Goal: Task Accomplishment & Management: Complete application form

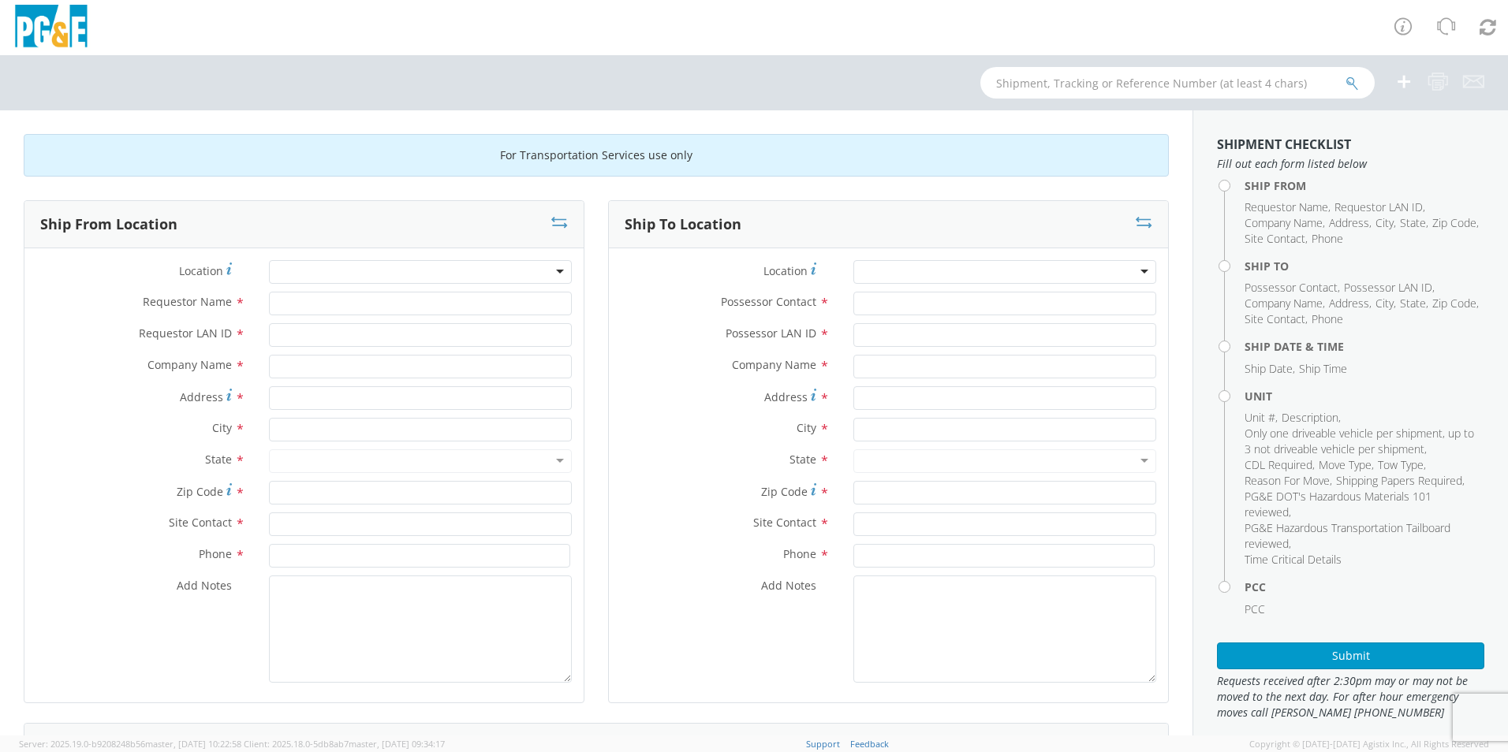
click at [362, 270] on div at bounding box center [420, 272] width 303 height 24
type input "f"
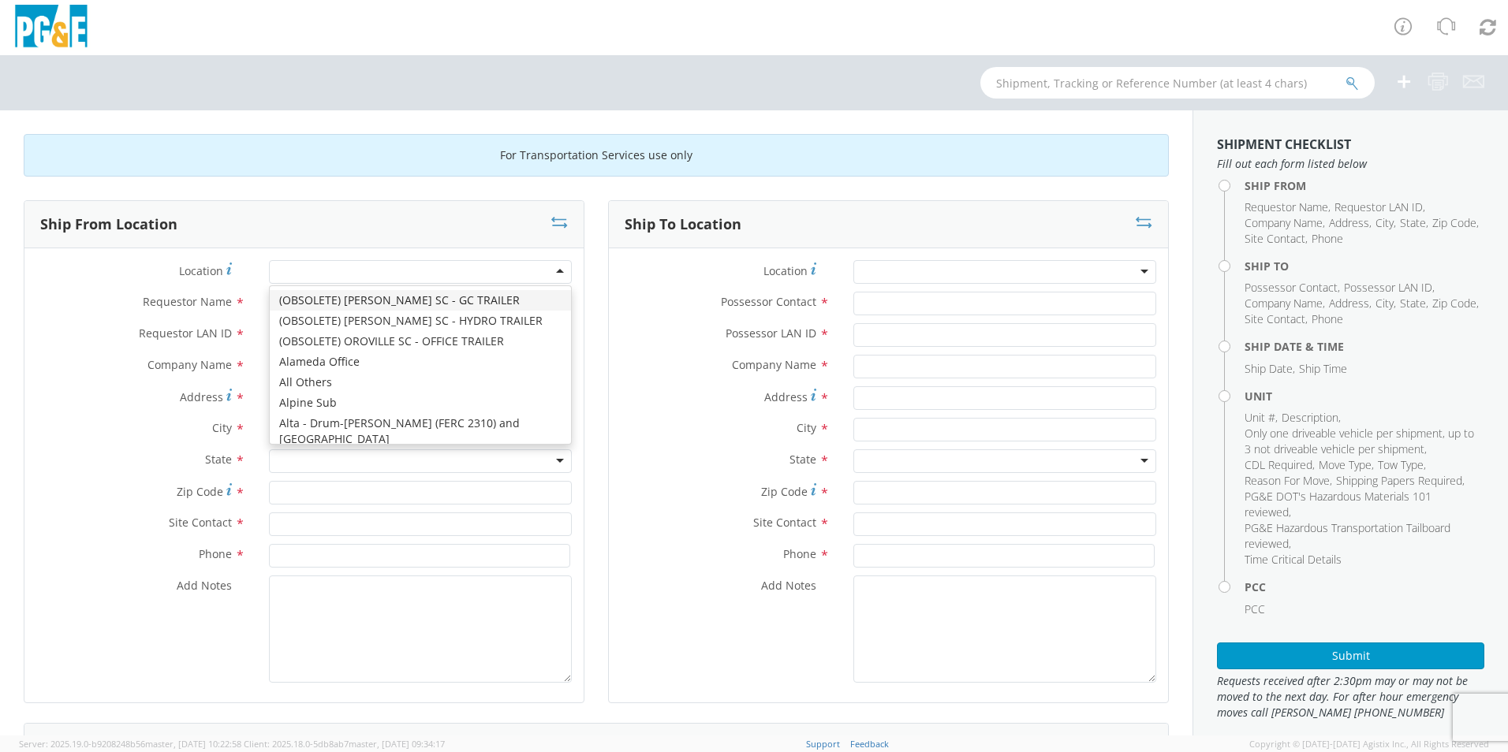
click at [362, 270] on div at bounding box center [420, 272] width 303 height 24
type input "[GEOGRAPHIC_DATA]"
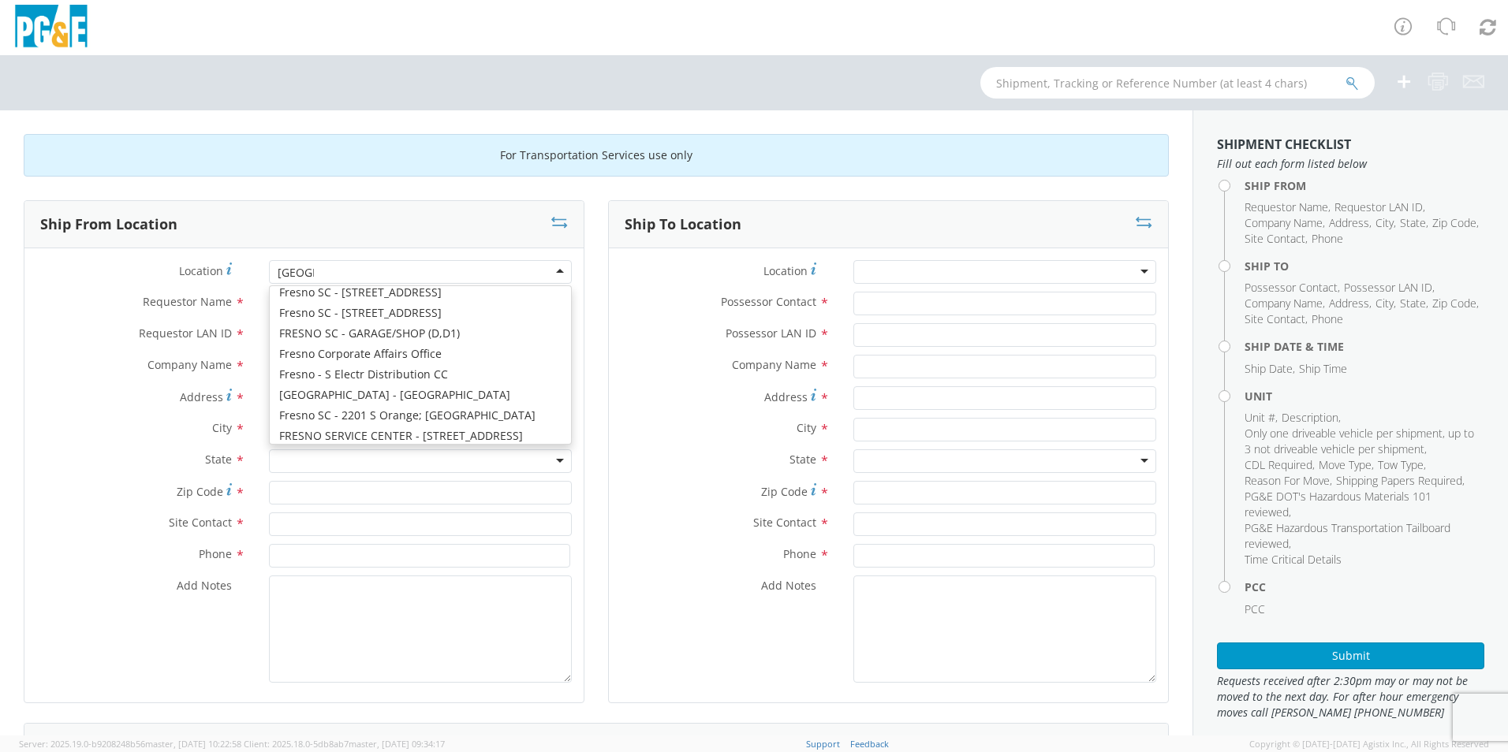
scroll to position [158, 0]
type input "PG&E"
type input "[STREET_ADDRESS][US_STATE]"
type input "[GEOGRAPHIC_DATA]"
type input "93702"
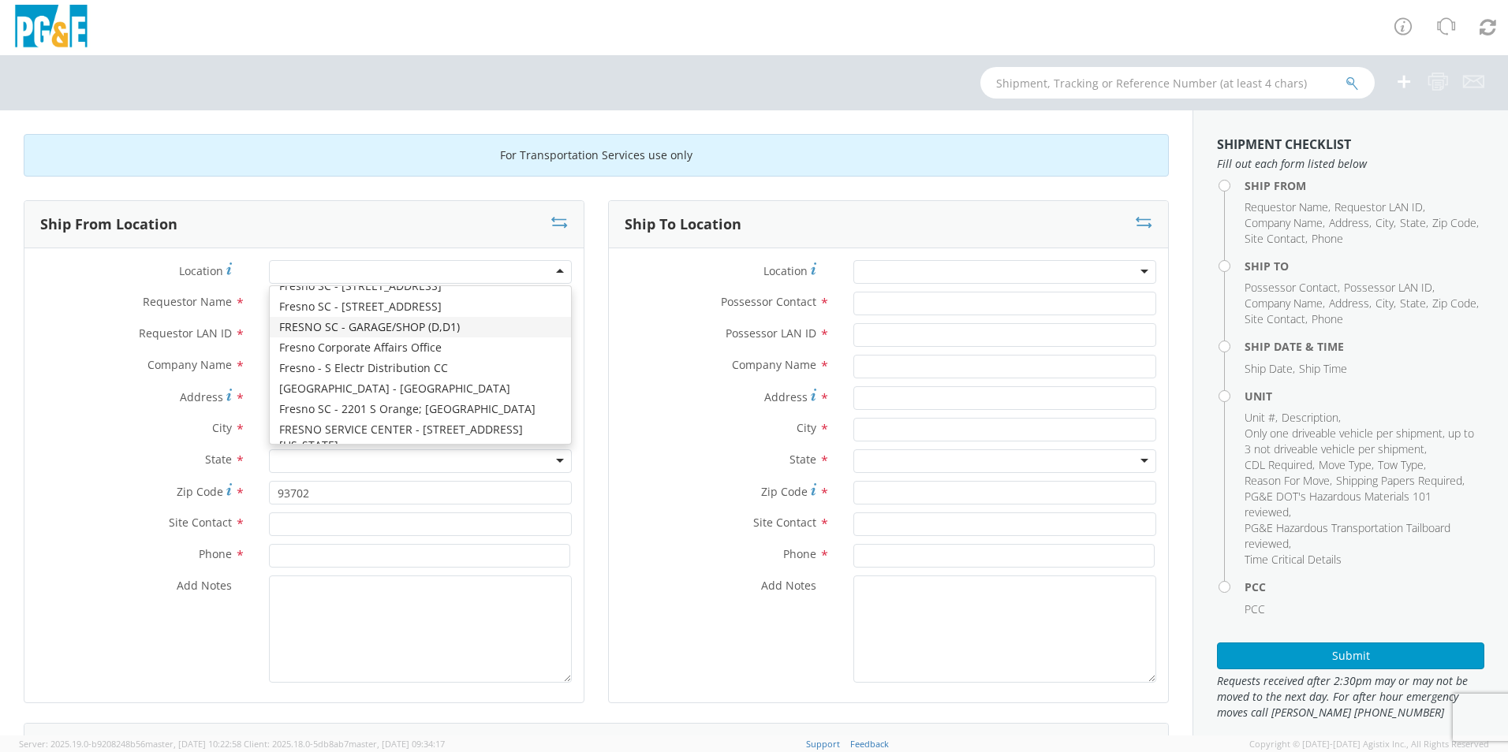
scroll to position [0, 0]
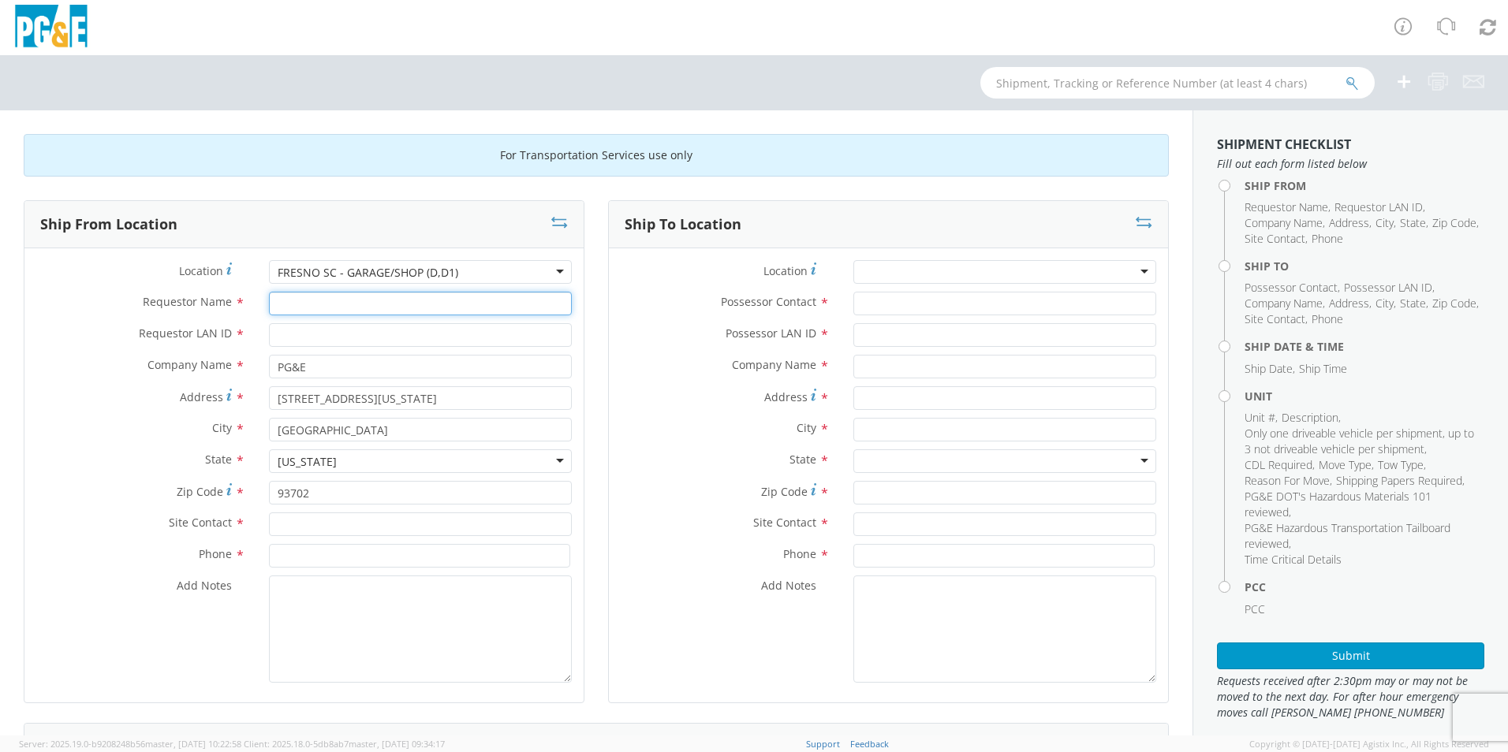
click at [349, 296] on input "Requestor Name *" at bounding box center [420, 304] width 303 height 24
type input "J"
type input "[PERSON_NAME]"
click at [305, 337] on input "Requestor LAN ID *" at bounding box center [420, 335] width 303 height 24
type input "TESA"
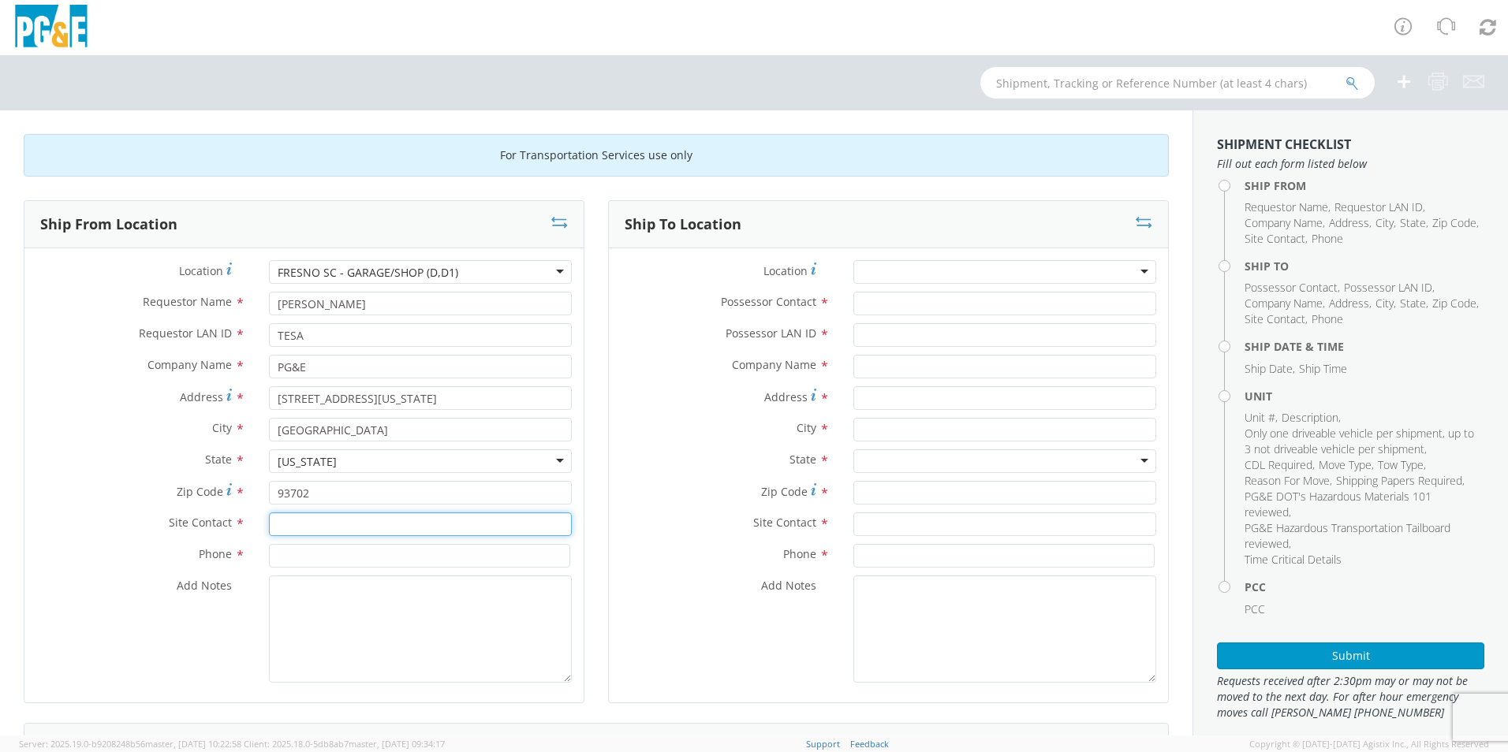
click at [300, 524] on input "text" at bounding box center [420, 525] width 303 height 24
type input "JC"
click at [305, 551] on input at bounding box center [419, 556] width 301 height 24
type input "[PHONE_NUMBER]"
click at [961, 261] on div at bounding box center [1004, 272] width 303 height 24
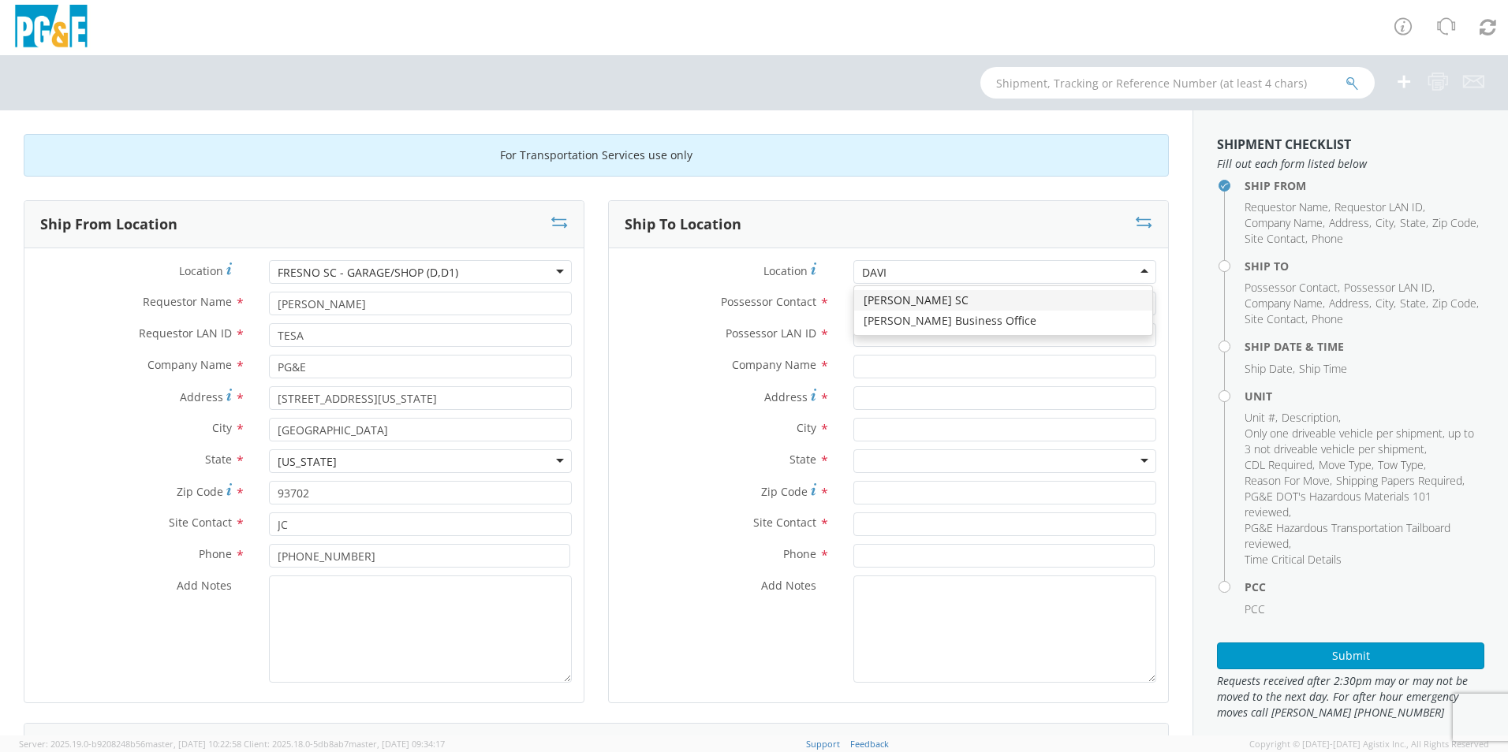
type input "[PERSON_NAME]"
type input "PG&E"
type input "[STREET_ADDRESS]"
type input "[PERSON_NAME]"
type input "95616"
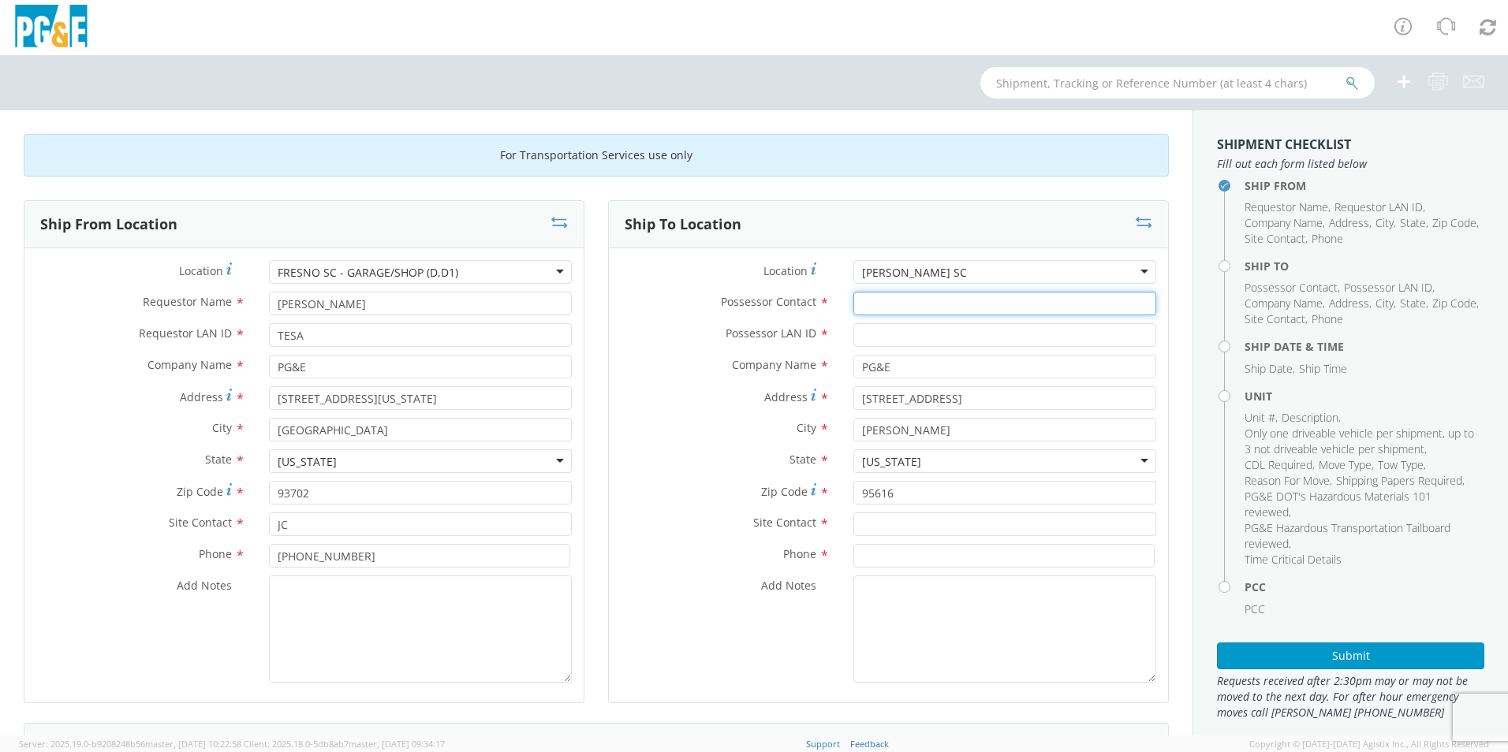
click at [904, 300] on input "Possessor Contact *" at bounding box center [1004, 304] width 303 height 24
click at [912, 313] on input "[PERSON_NAME]" at bounding box center [1004, 304] width 303 height 24
type input "[PERSON_NAME]"
click at [908, 343] on input "Possessor LAN ID *" at bounding box center [1004, 335] width 303 height 24
type input "G1MN"
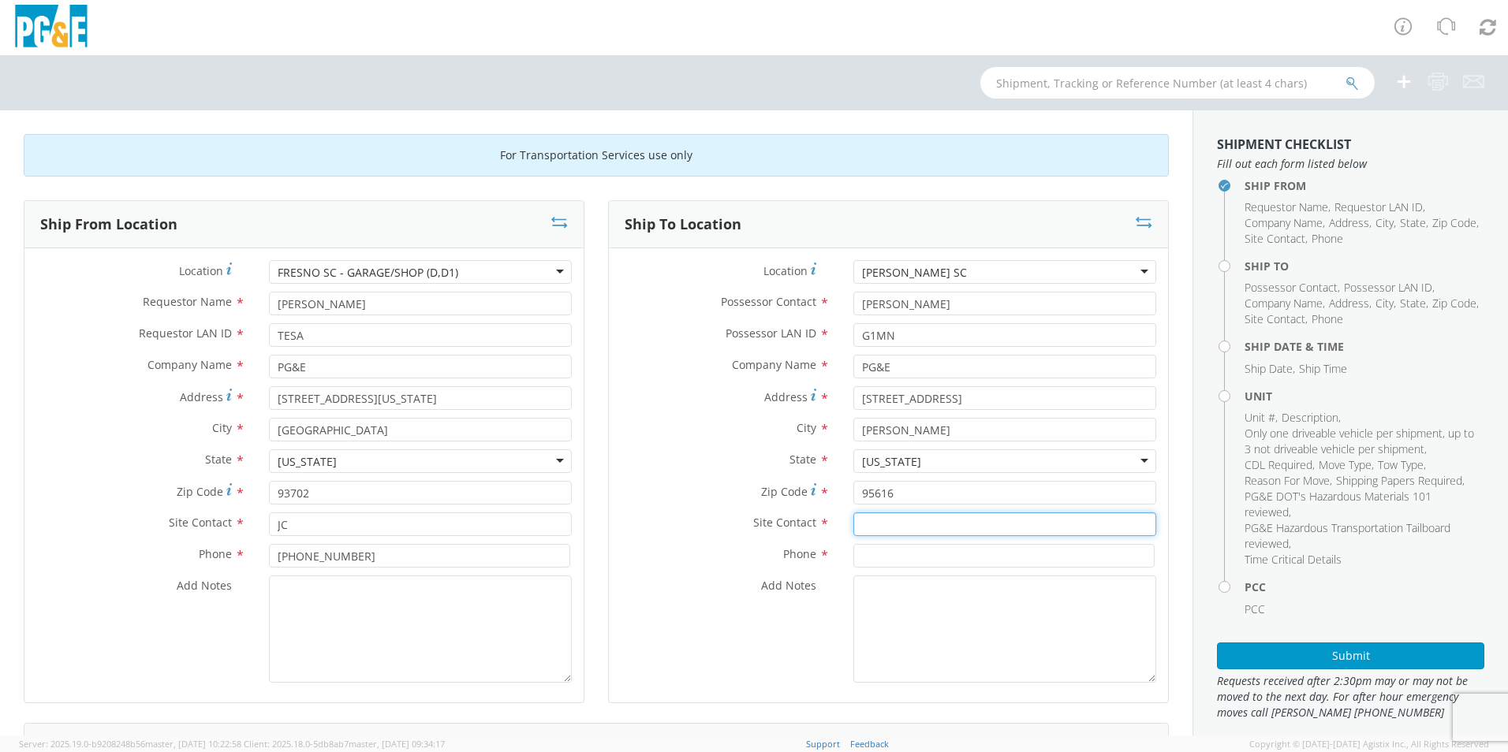
click at [881, 528] on input "text" at bounding box center [1004, 525] width 303 height 24
type input "[PERSON_NAME]"
click at [876, 557] on input at bounding box center [1003, 556] width 301 height 24
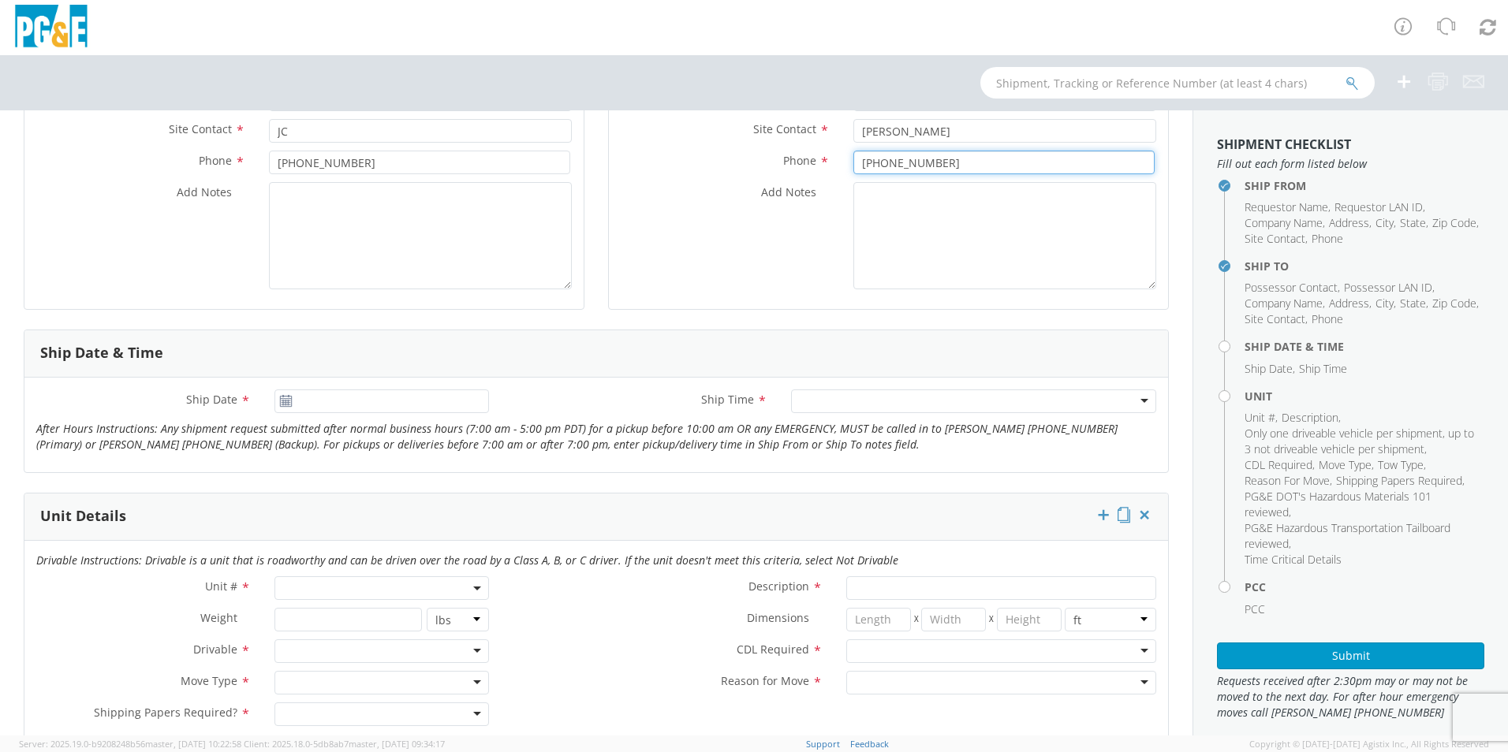
scroll to position [394, 0]
type input "[PHONE_NUMBER]"
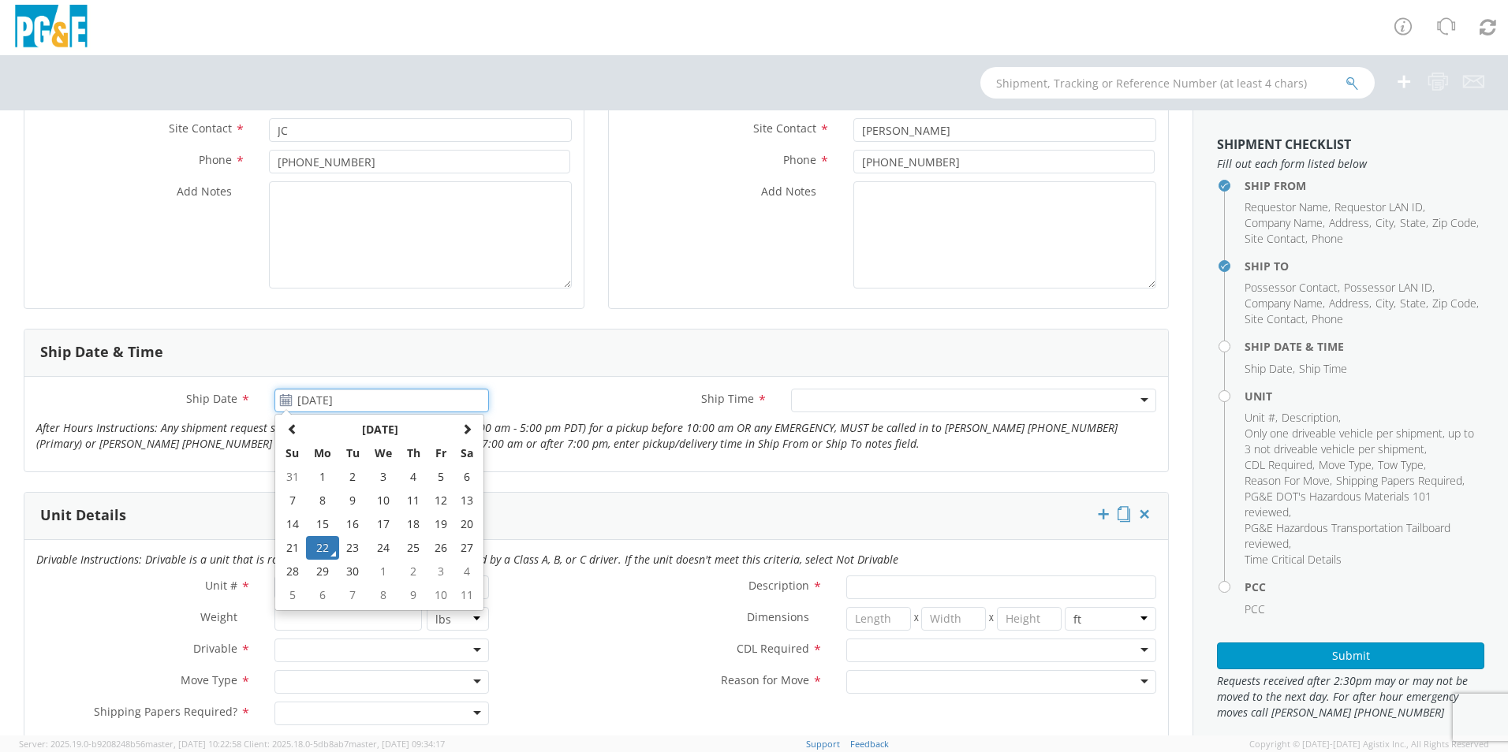
click at [412, 397] on input "[DATE]" at bounding box center [381, 401] width 214 height 24
click at [382, 549] on td "24" at bounding box center [383, 548] width 33 height 24
type input "[DATE]"
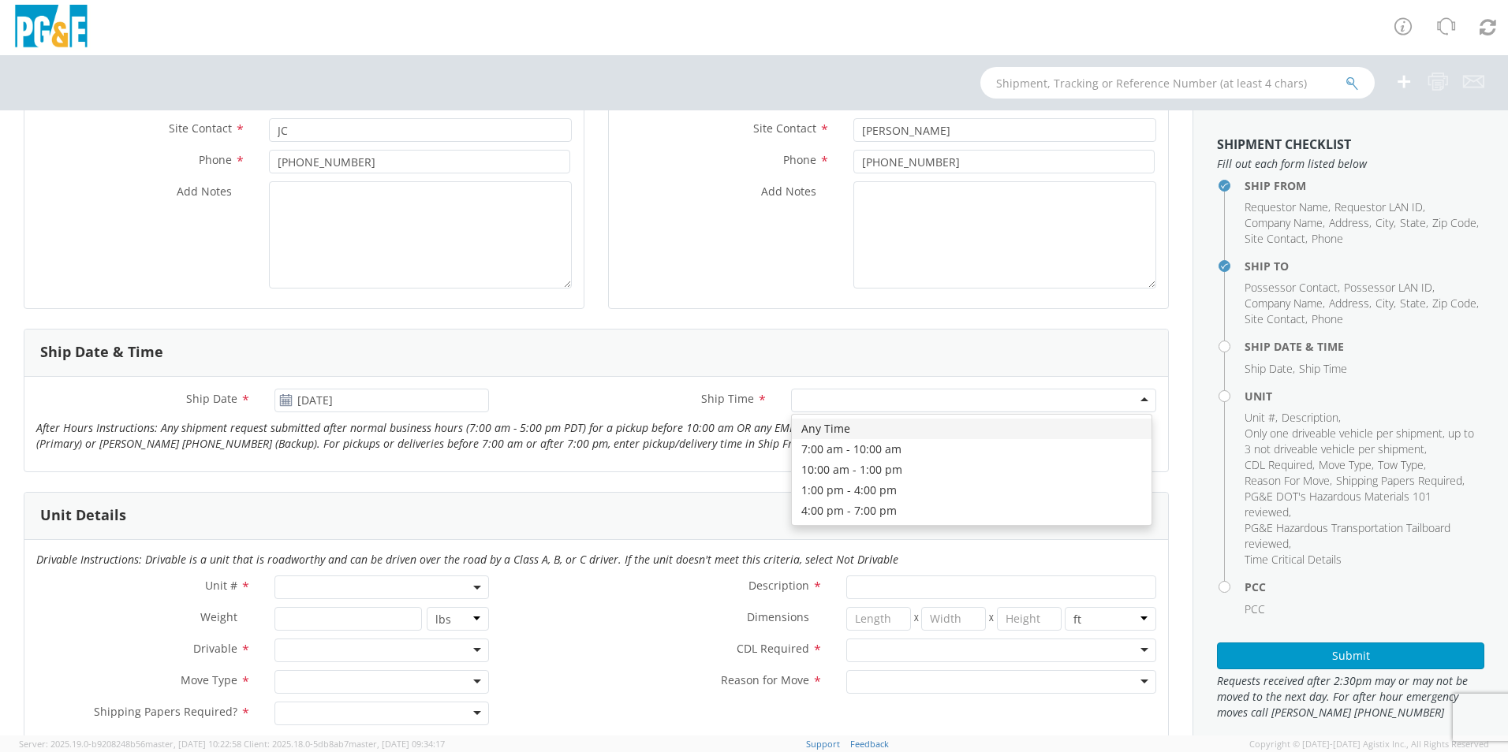
click at [833, 400] on div at bounding box center [973, 401] width 365 height 24
click at [349, 586] on span at bounding box center [381, 588] width 214 height 24
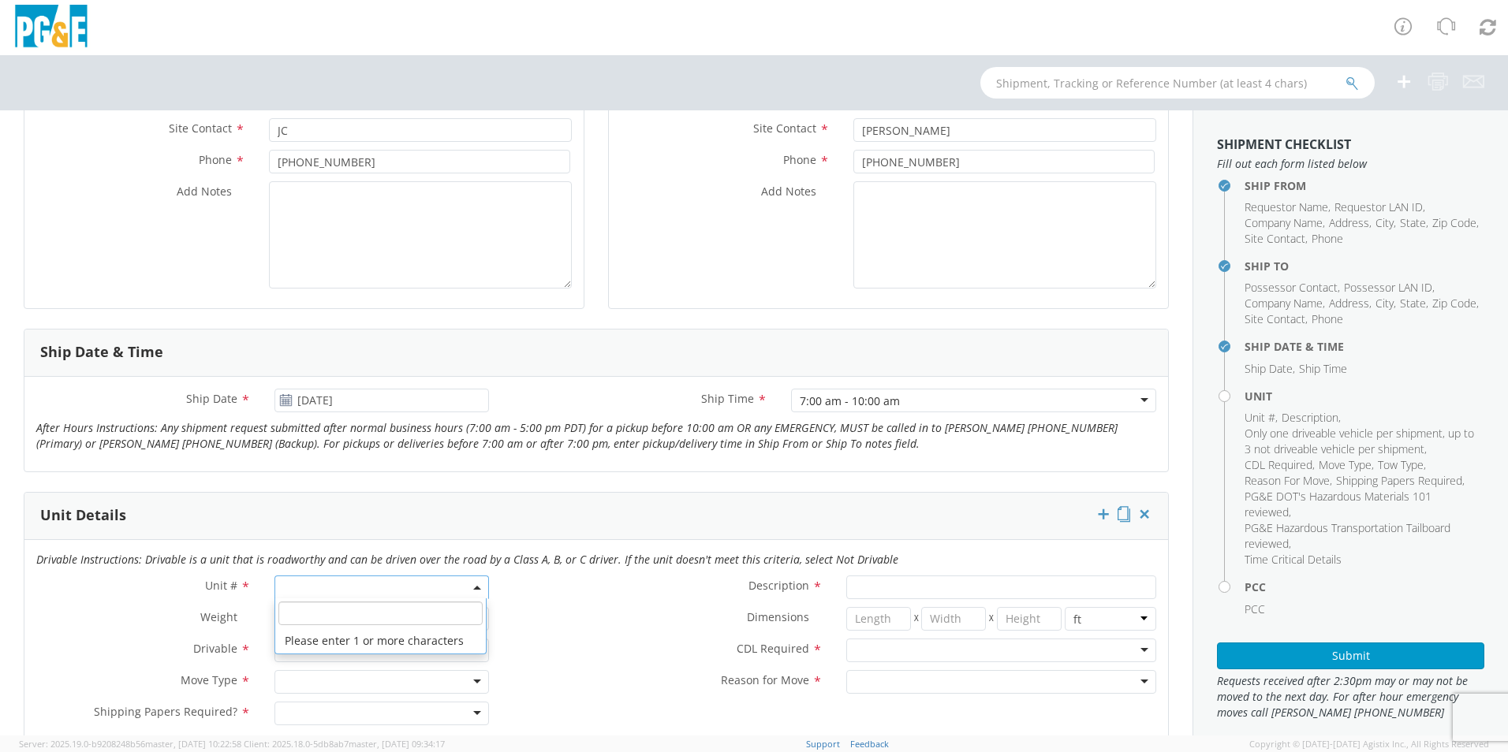
click at [336, 615] on input "search" at bounding box center [380, 614] width 204 height 24
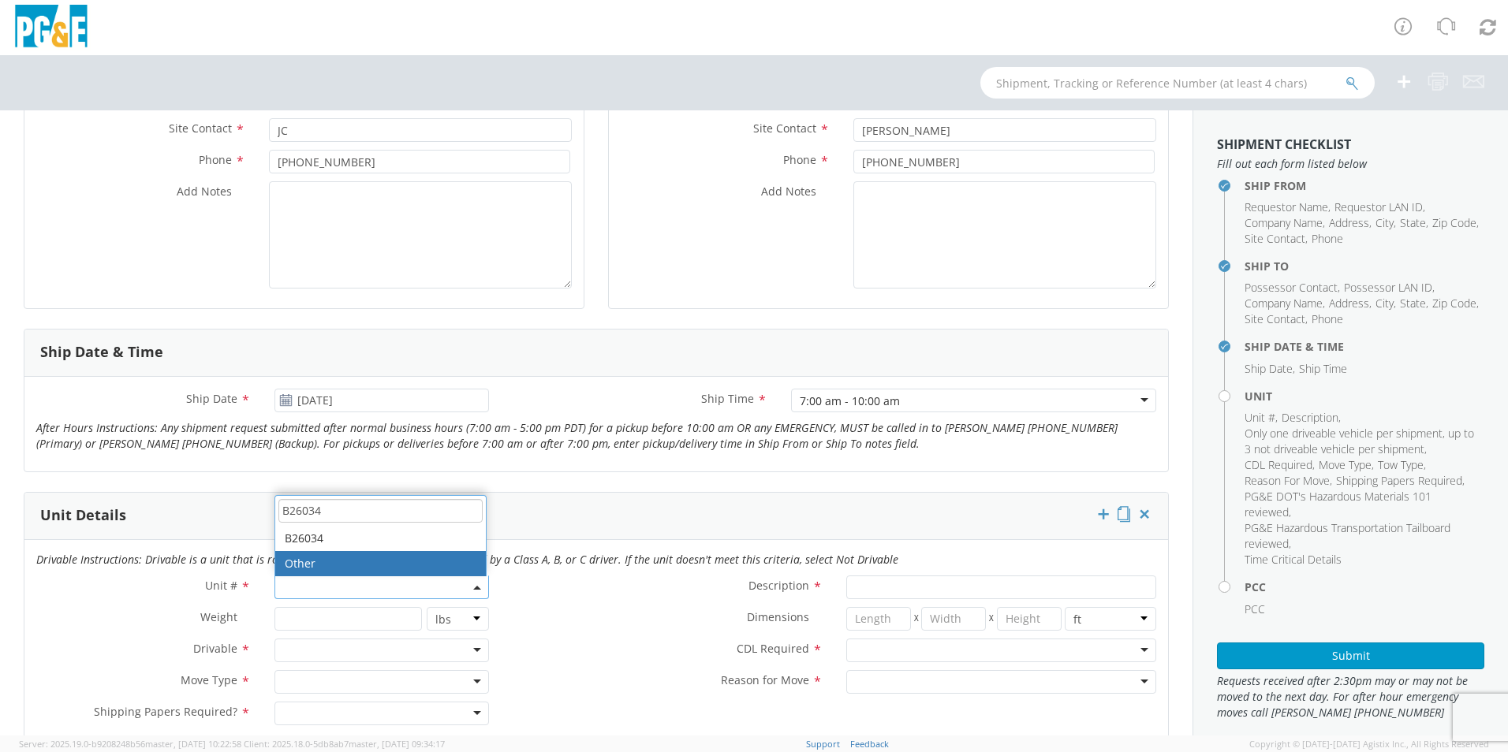
type input "B26034"
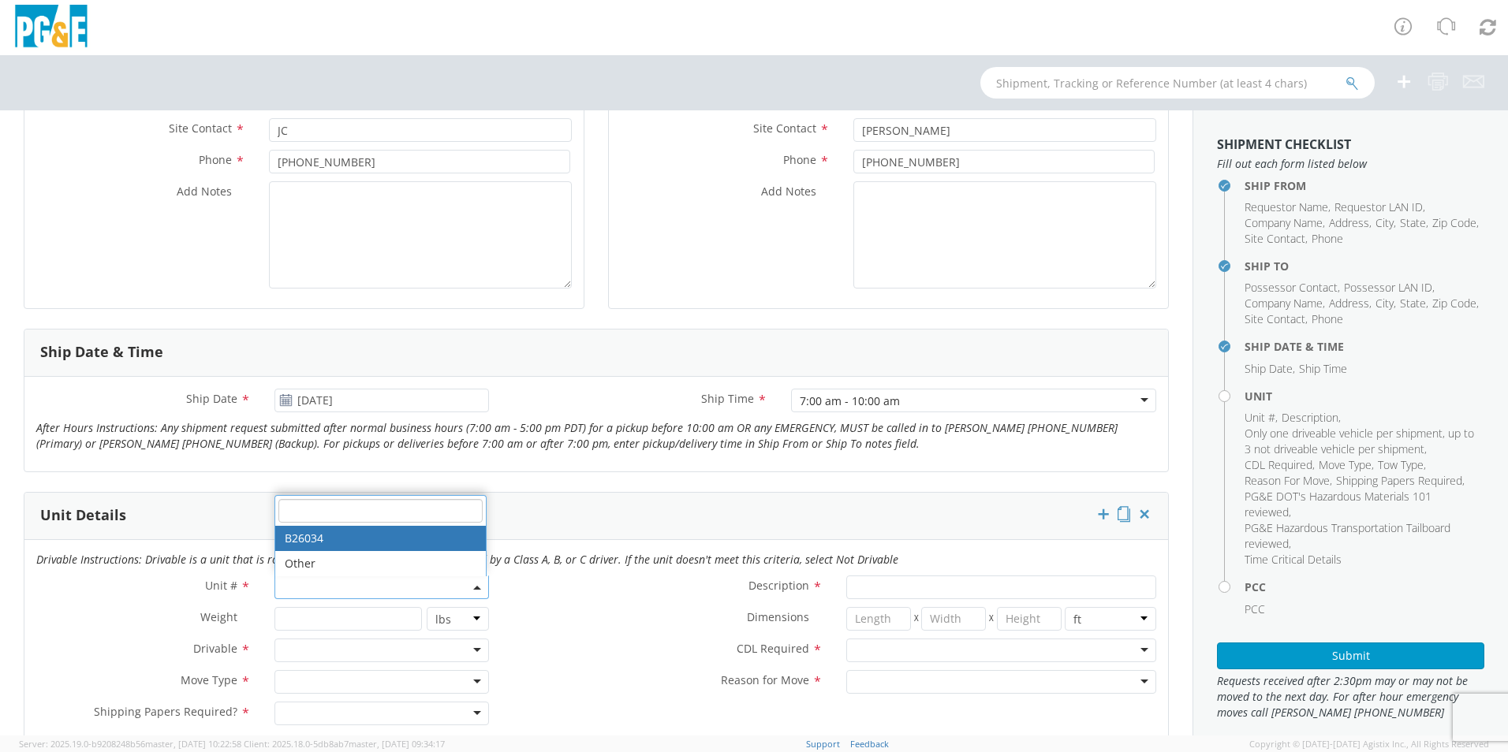
type input "BUS OR MOTORHOME 4X2"
type input "30000"
select select "B26034"
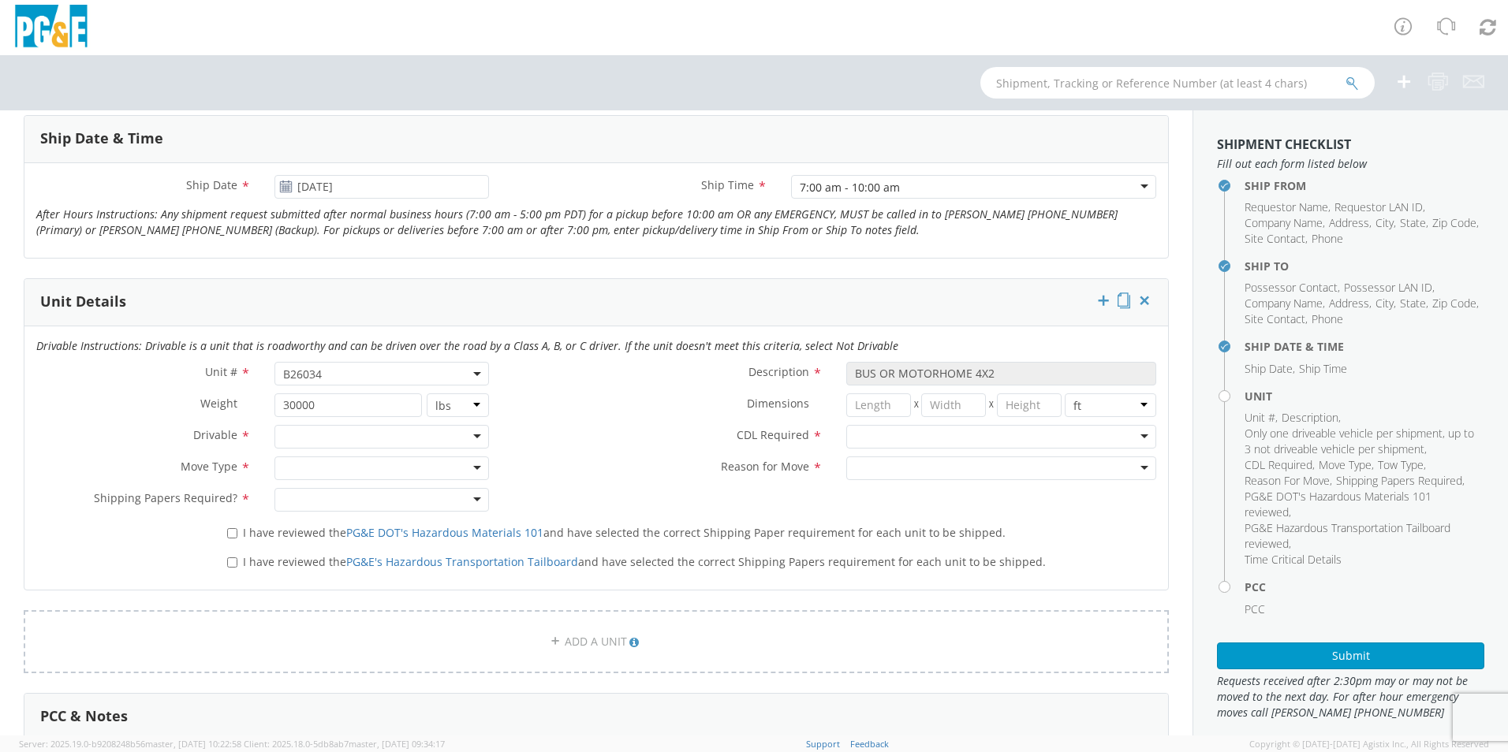
scroll to position [631, 0]
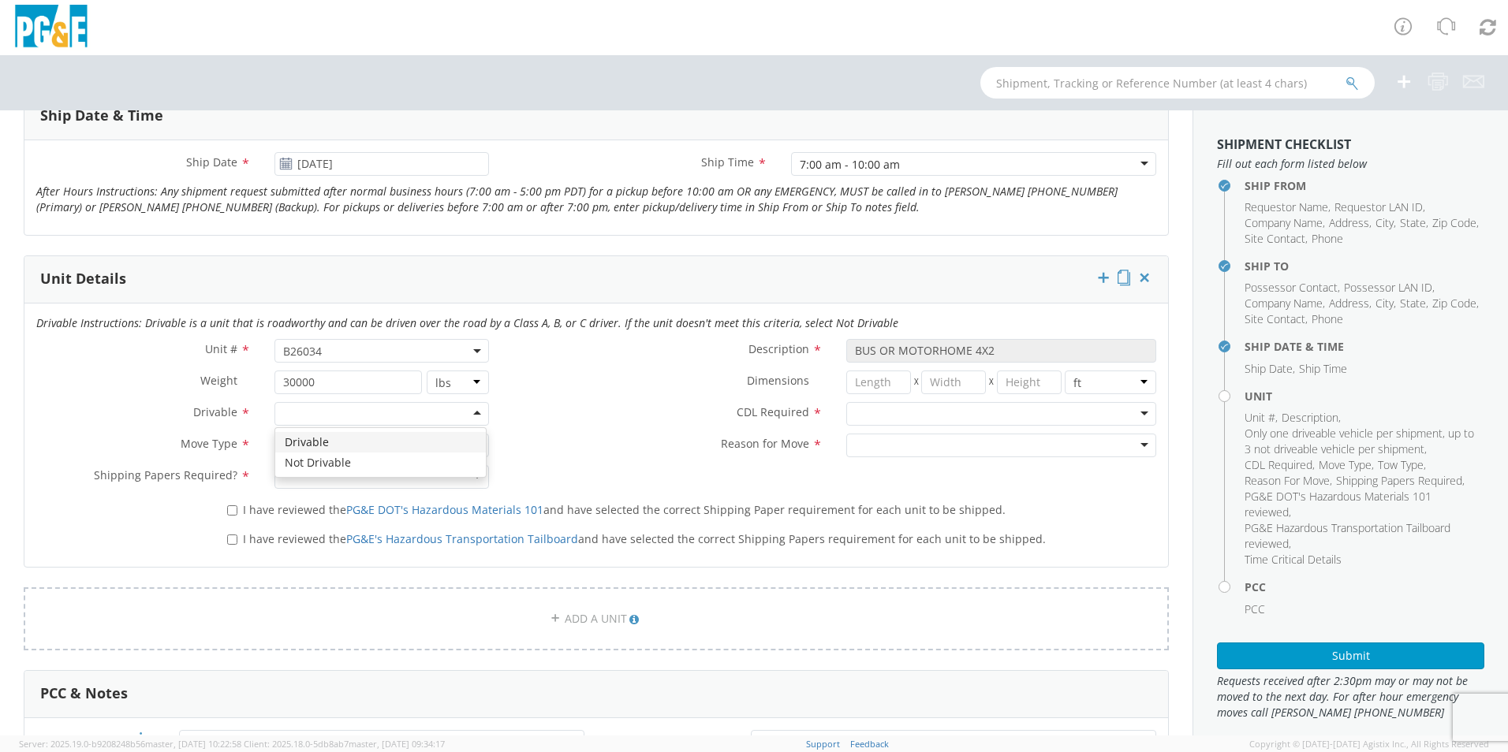
click at [321, 413] on div at bounding box center [381, 414] width 214 height 24
click at [322, 449] on div at bounding box center [381, 446] width 214 height 24
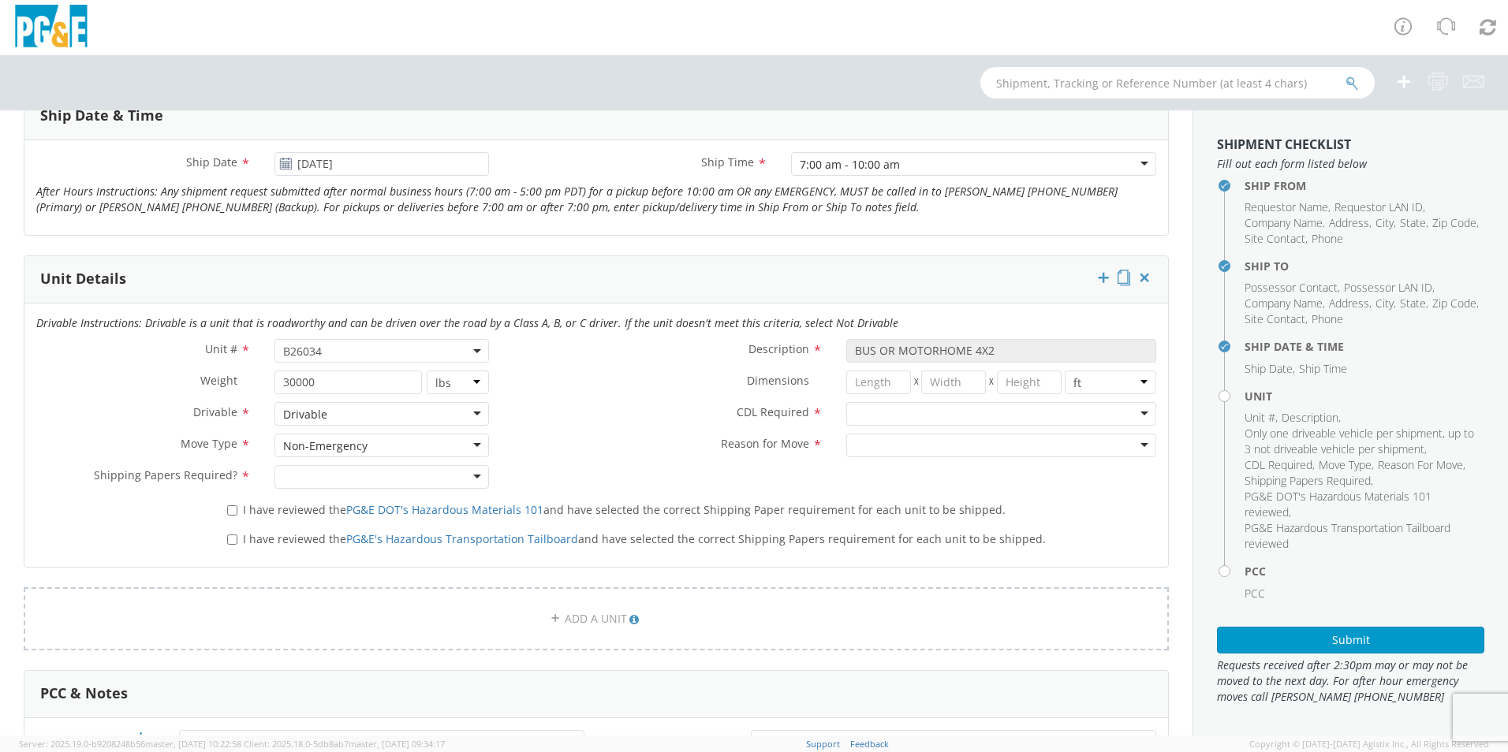
click at [371, 479] on div at bounding box center [381, 477] width 214 height 24
click at [869, 416] on div at bounding box center [1001, 414] width 310 height 24
click at [897, 451] on div at bounding box center [1001, 446] width 310 height 24
click at [235, 512] on input "I have reviewed the PG&E DOT's Hazardous Materials 101 and have selected the co…" at bounding box center [232, 510] width 10 height 10
checkbox input "true"
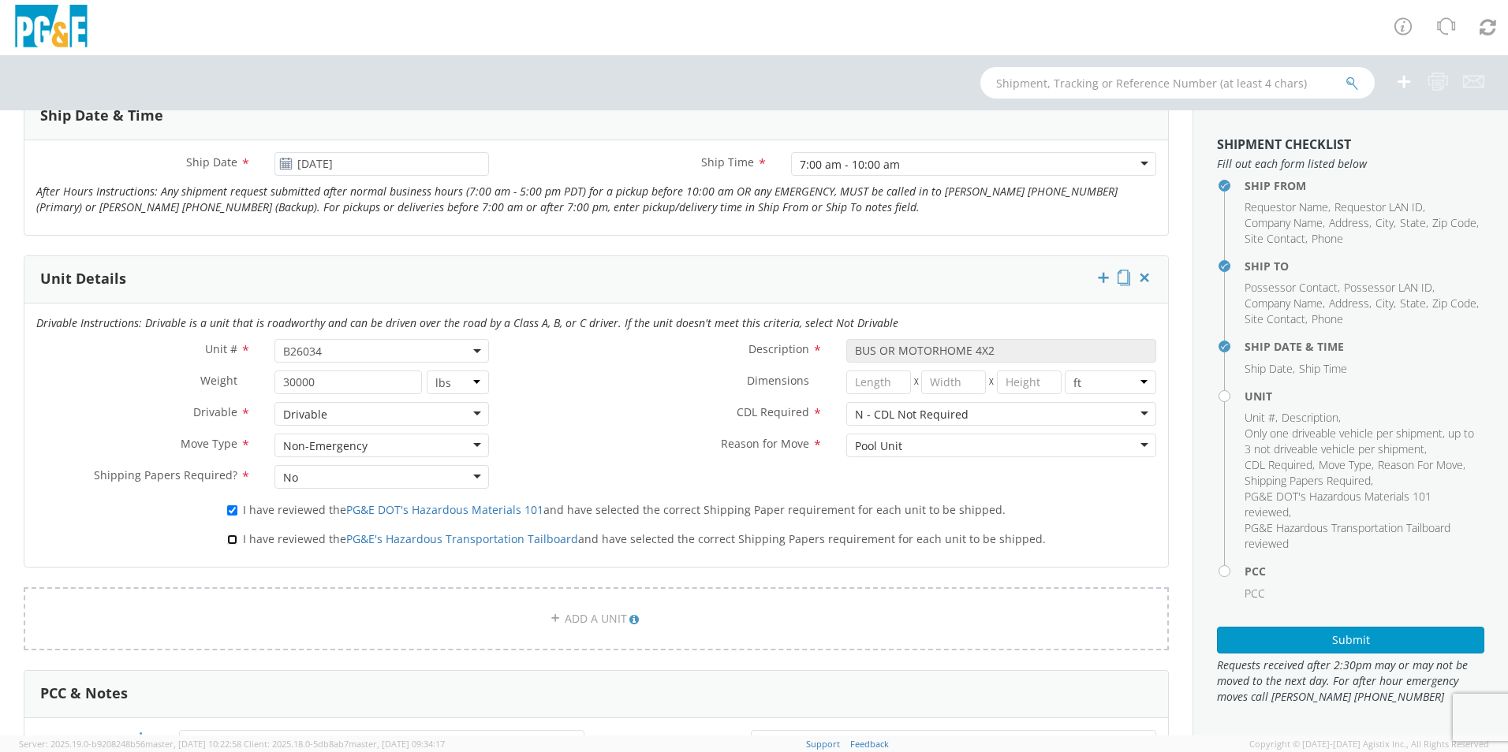
click at [233, 539] on input "I have reviewed the PG&E's Hazardous Transportation Tailboard and have selected…" at bounding box center [232, 540] width 10 height 10
checkbox input "true"
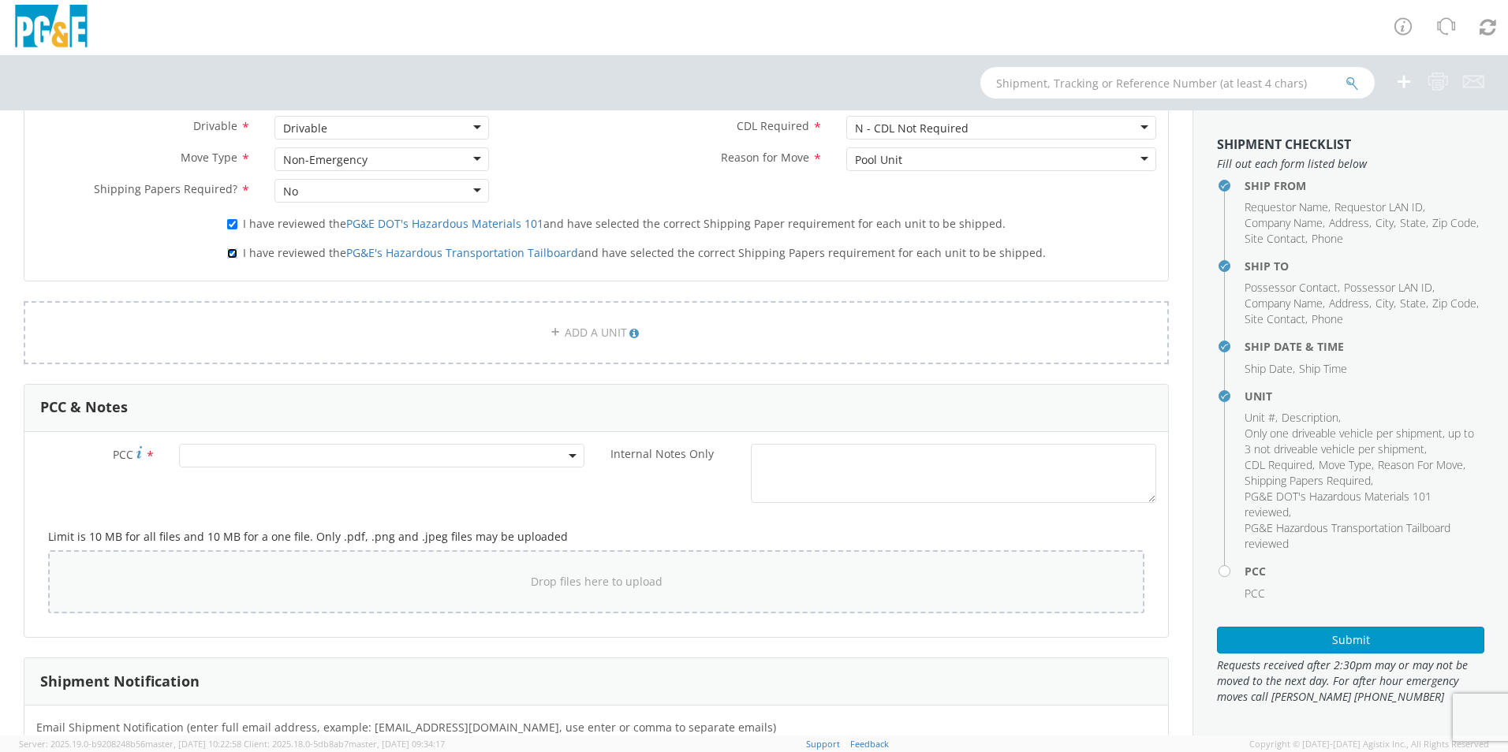
scroll to position [1025, 0]
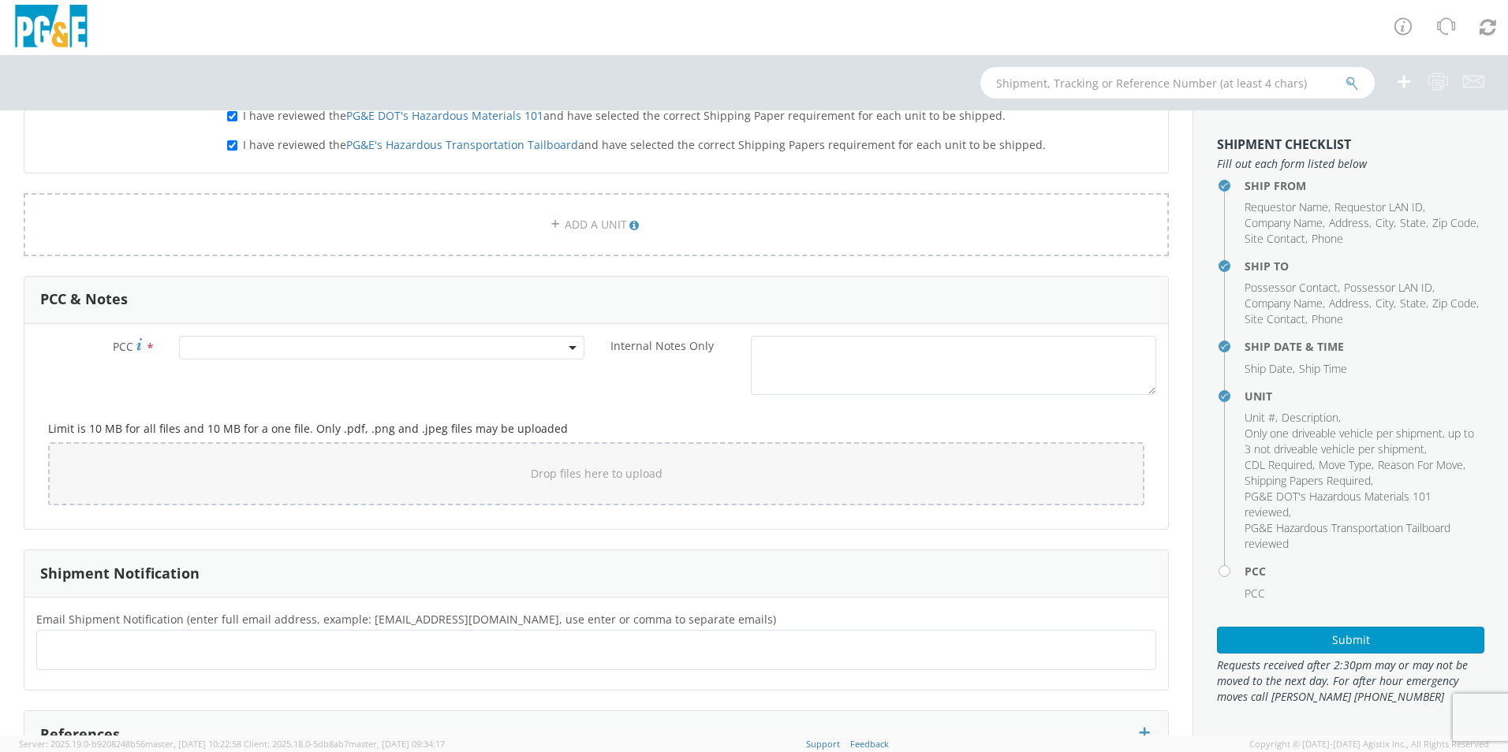
click at [375, 338] on span at bounding box center [381, 348] width 405 height 24
click at [365, 373] on input "number" at bounding box center [379, 374] width 393 height 24
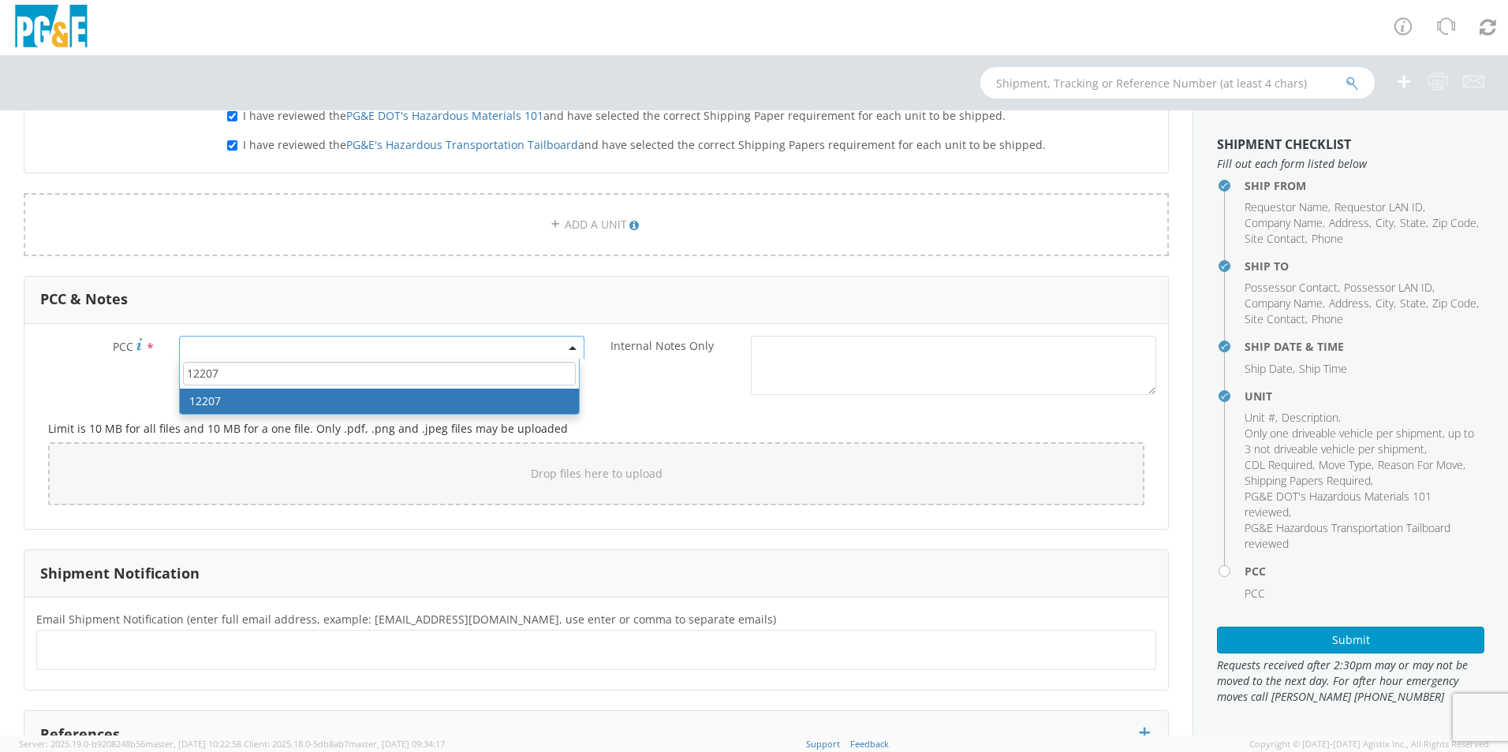
type input "12207"
select select "12207"
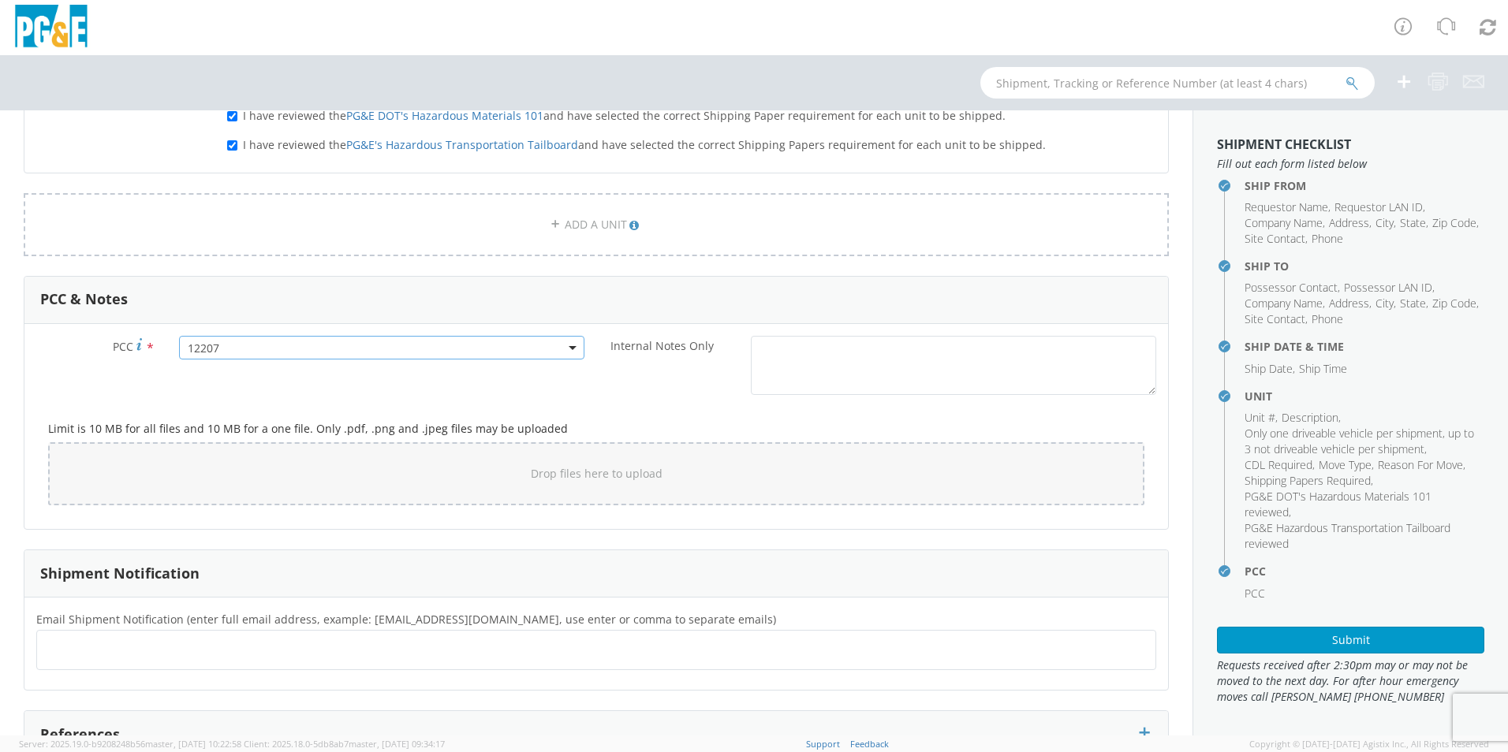
scroll to position [1155, 0]
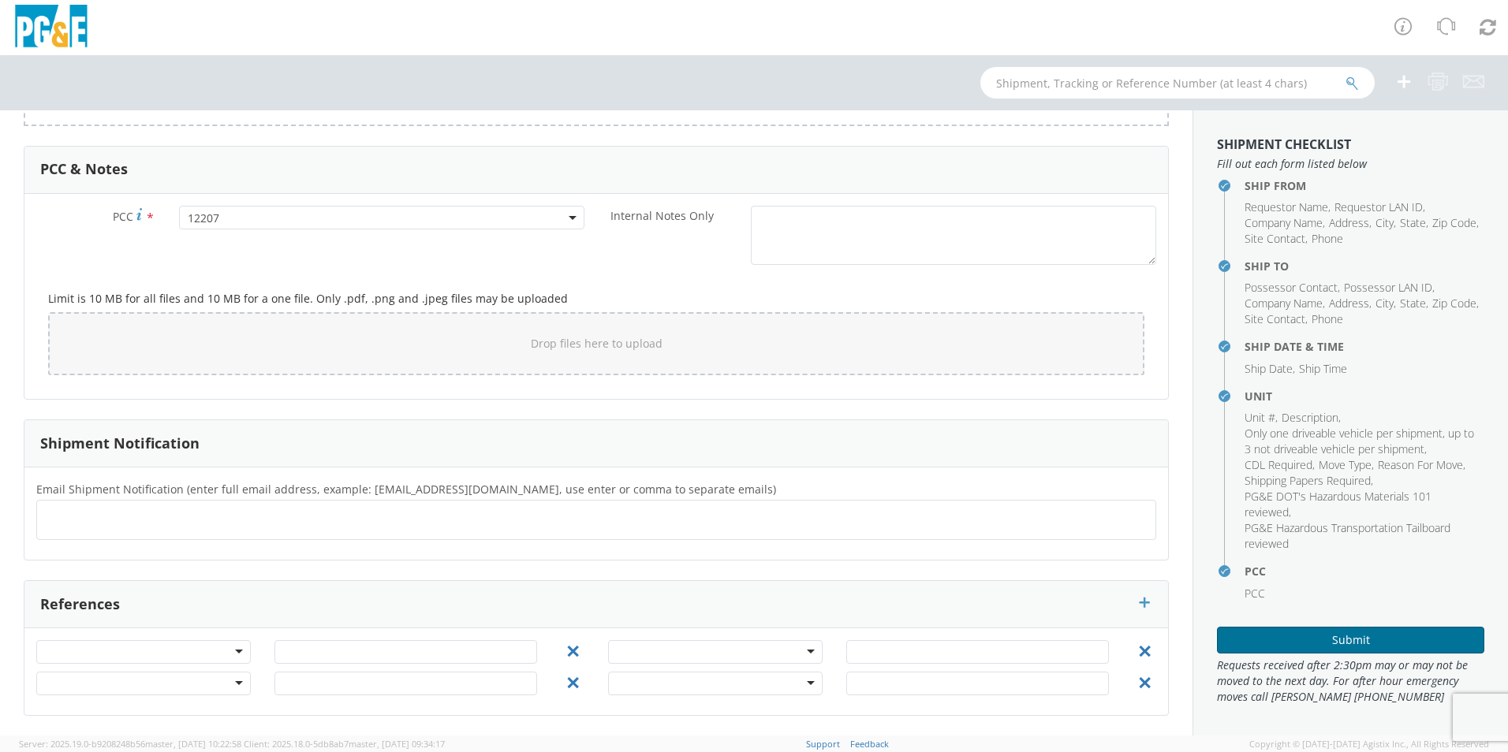
click at [1349, 642] on button "Submit" at bounding box center [1350, 640] width 267 height 27
